Goal: Navigation & Orientation: Find specific page/section

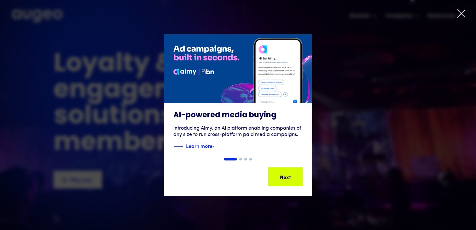
click at [459, 15] on icon at bounding box center [461, 14] width 8 height 8
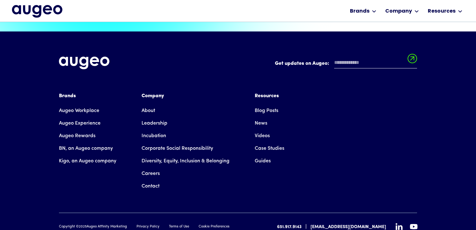
scroll to position [1421, 0]
click at [154, 168] on link "Careers" at bounding box center [150, 174] width 18 height 13
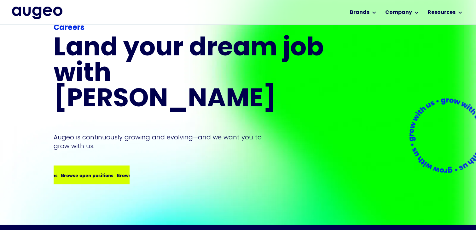
scroll to position [23, 0]
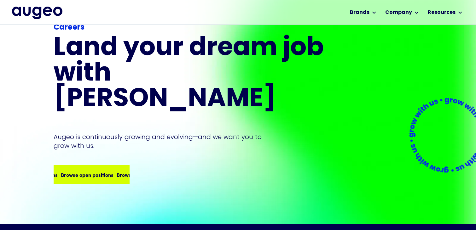
click at [116, 171] on div "Browse open positions" at bounding box center [142, 175] width 53 height 8
